Goal: Information Seeking & Learning: Understand process/instructions

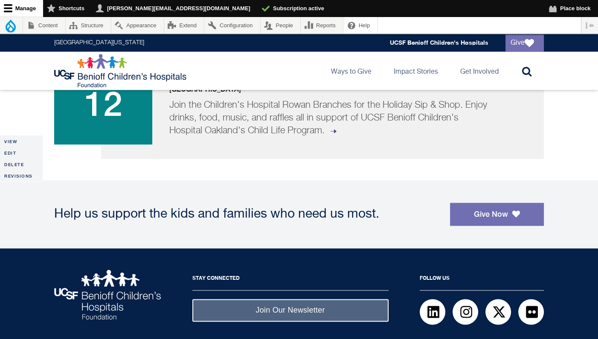
scroll to position [1092, 0]
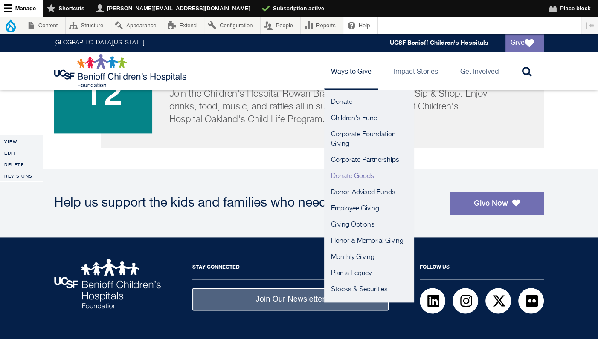
click at [353, 175] on link "Donate Goods" at bounding box center [369, 176] width 90 height 16
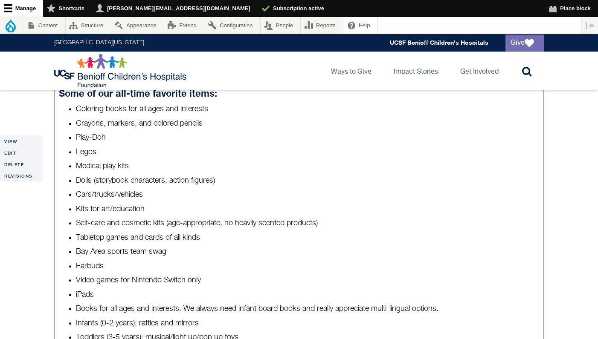
scroll to position [621, 0]
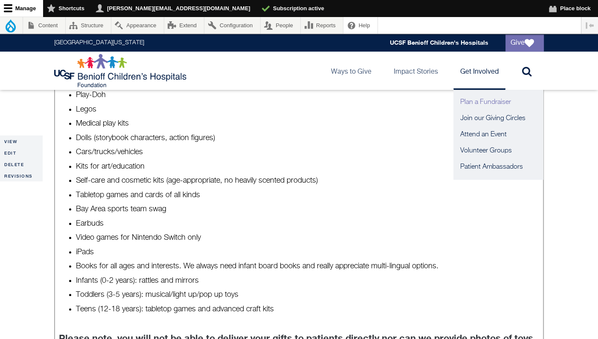
click at [487, 101] on link "Plan a Fundraiser" at bounding box center [498, 102] width 90 height 16
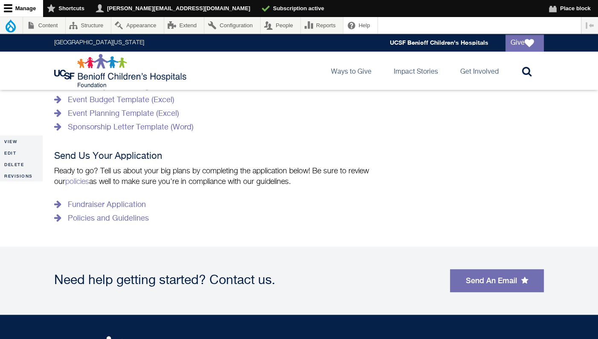
scroll to position [558, 0]
